Goal: Check status

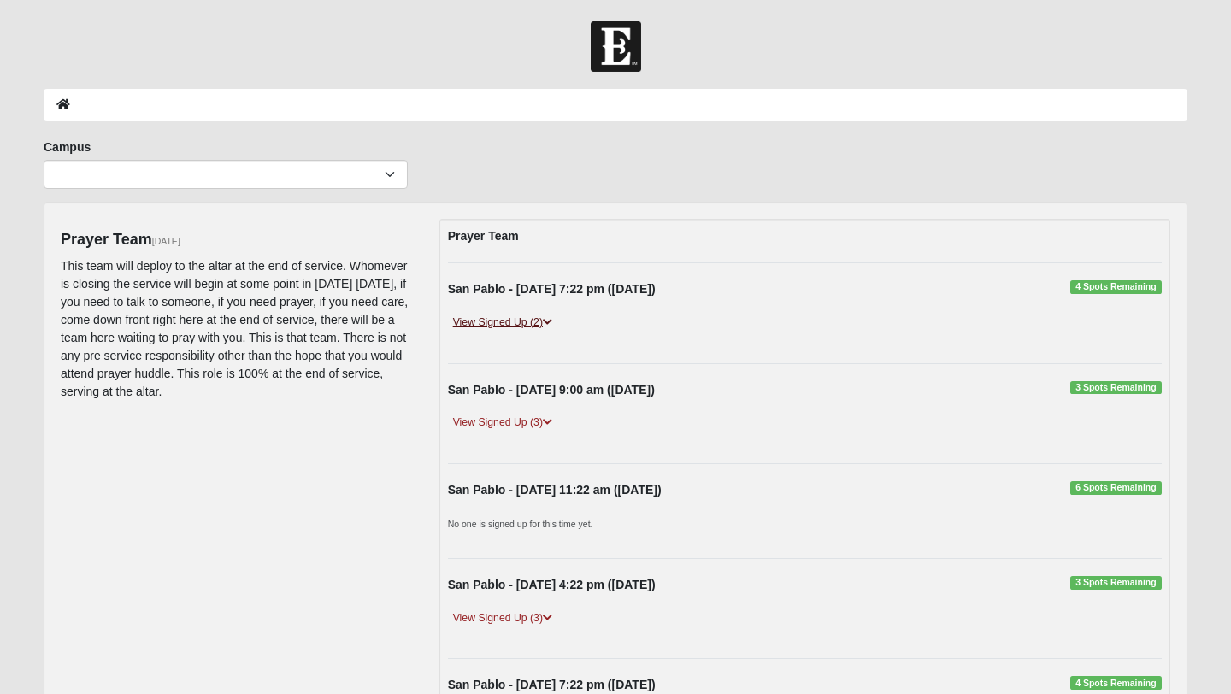
click at [510, 327] on link "View Signed Up (2)" at bounding box center [502, 323] width 109 height 18
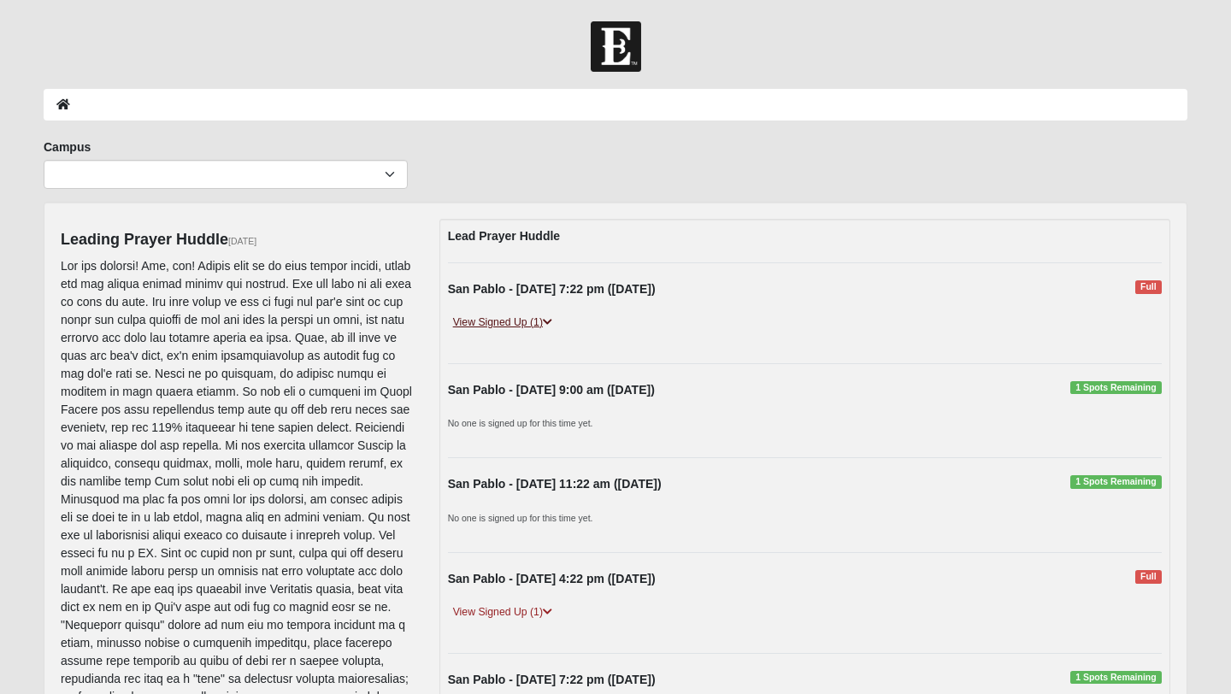
click at [496, 321] on link "View Signed Up (1)" at bounding box center [502, 323] width 109 height 18
